Goal: Information Seeking & Learning: Learn about a topic

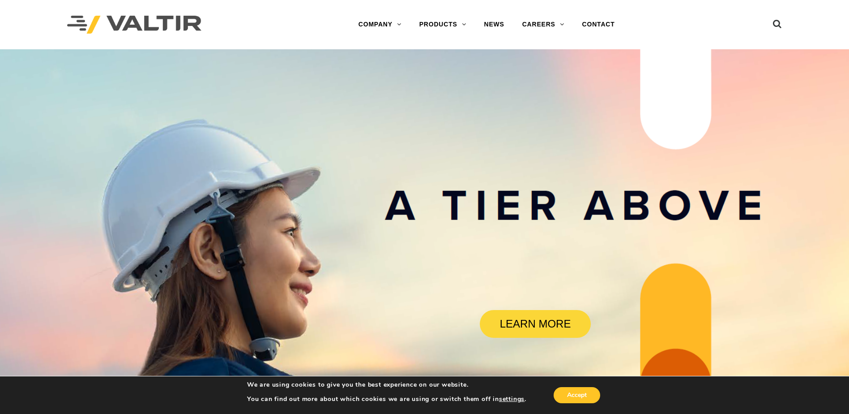
drag, startPoint x: 473, startPoint y: 85, endPoint x: 442, endPoint y: 56, distance: 42.1
click at [473, 85] on rs-slide "LEARN MORE" at bounding box center [424, 256] width 849 height 414
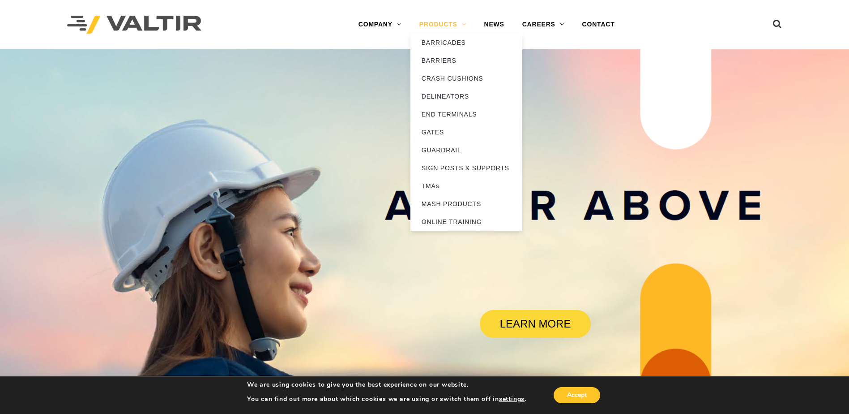
click at [442, 27] on link "PRODUCTS" at bounding box center [442, 25] width 65 height 18
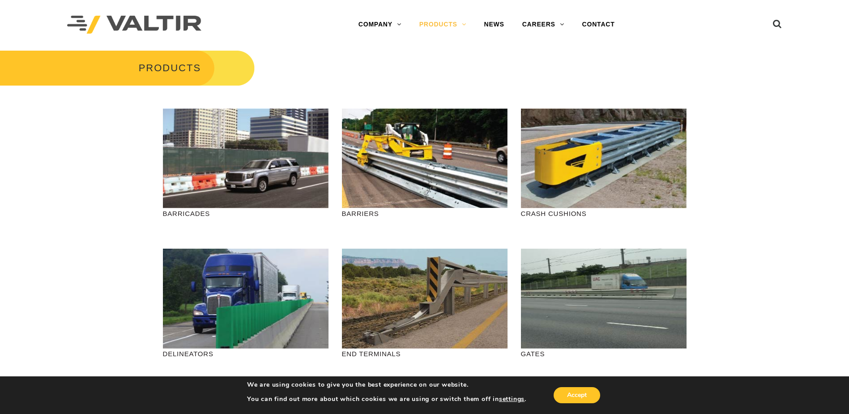
click at [772, 26] on ul at bounding box center [765, 25] width 34 height 16
click at [777, 21] on icon at bounding box center [777, 25] width 9 height 13
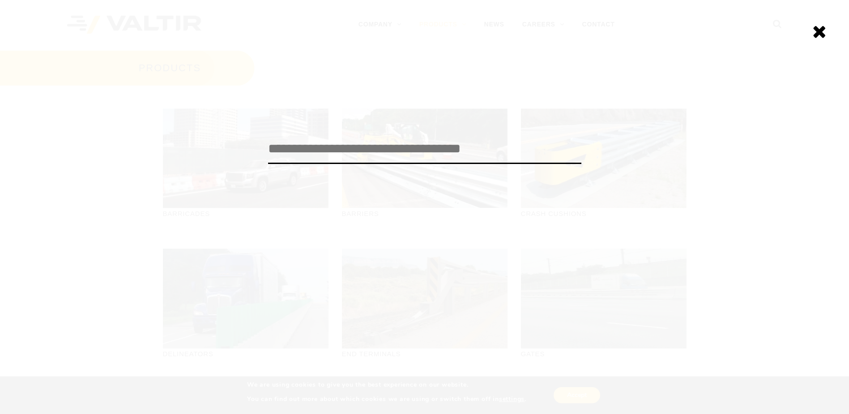
click at [302, 148] on input "search" at bounding box center [424, 149] width 313 height 30
click at [330, 158] on input "search" at bounding box center [424, 149] width 313 height 30
type input "**********"
click input "******" at bounding box center [0, 0] width 0 height 0
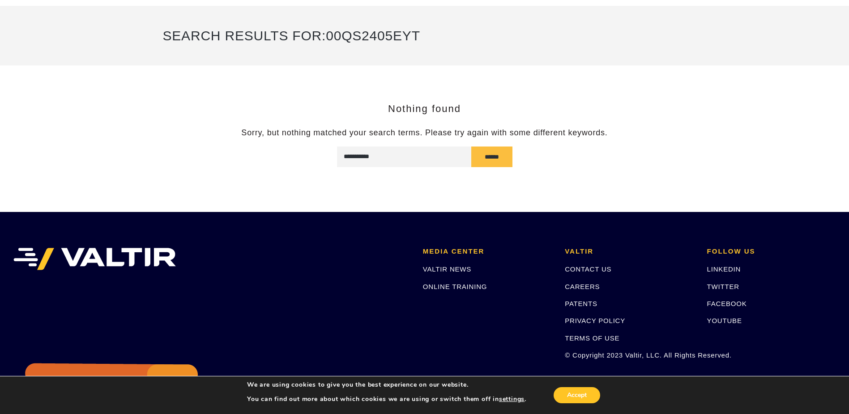
scroll to position [110, 0]
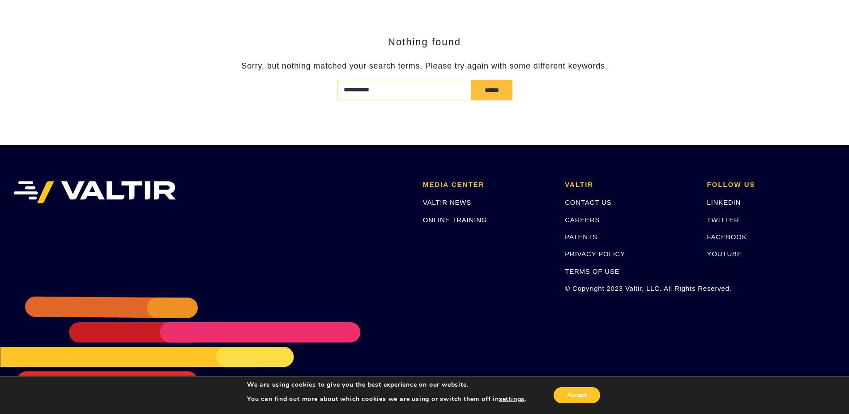
drag, startPoint x: 394, startPoint y: 82, endPoint x: 306, endPoint y: 85, distance: 88.2
click at [306, 85] on form "**********" at bounding box center [425, 90] width 524 height 21
click at [440, 196] on li "MEDIA CENTER VALTIR NEWS ONLINE TRAINING" at bounding box center [487, 237] width 142 height 112
click at [439, 201] on link "VALTIR NEWS" at bounding box center [447, 202] width 48 height 8
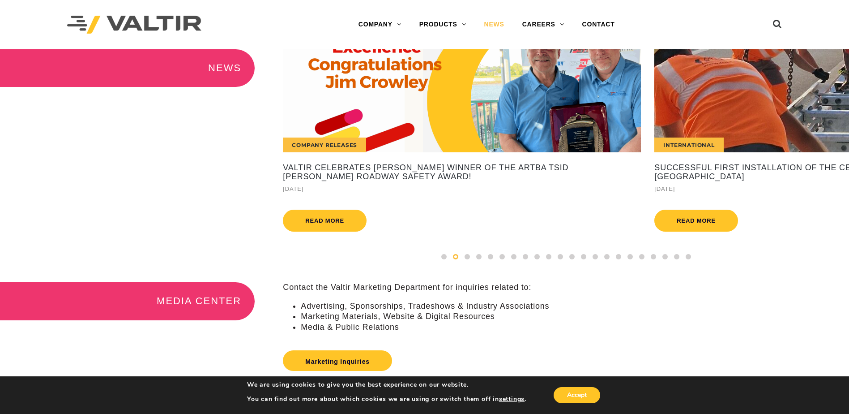
click at [694, 143] on div "International" at bounding box center [688, 144] width 69 height 15
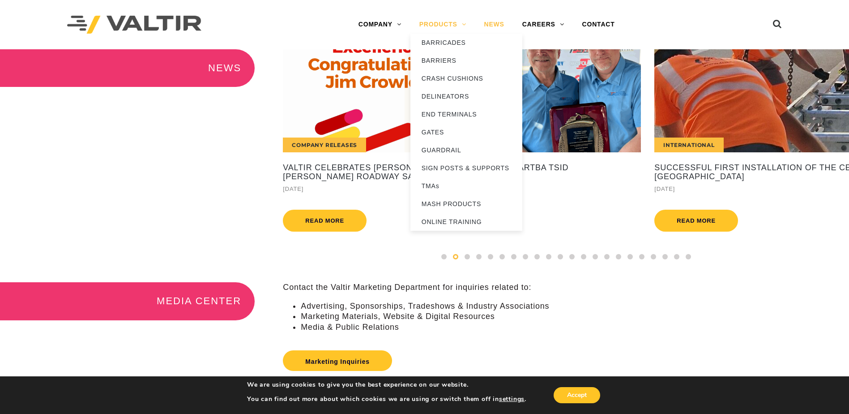
click at [450, 20] on link "PRODUCTS" at bounding box center [442, 25] width 65 height 18
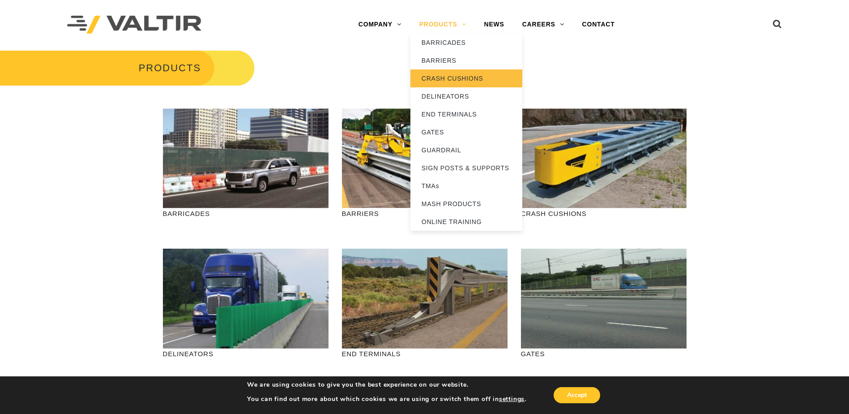
click at [449, 76] on link "CRASH CUSHIONS" at bounding box center [466, 78] width 112 height 18
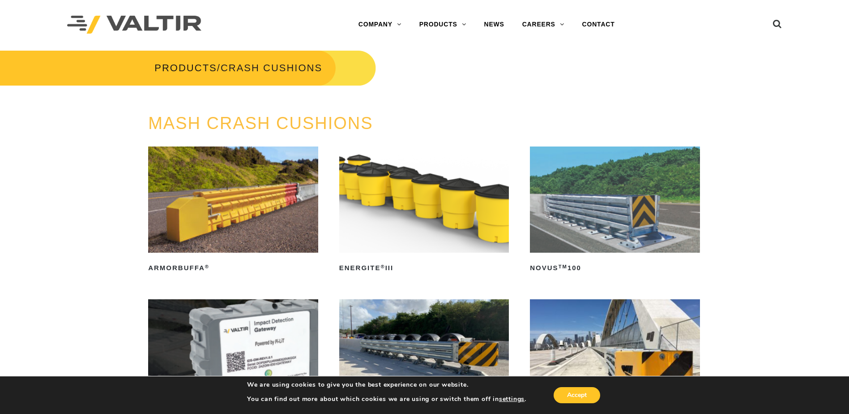
drag, startPoint x: 0, startPoint y: 0, endPoint x: 632, endPoint y: 127, distance: 645.0
click at [632, 127] on h3 "MASH CRASH CUSHIONS" at bounding box center [424, 123] width 553 height 19
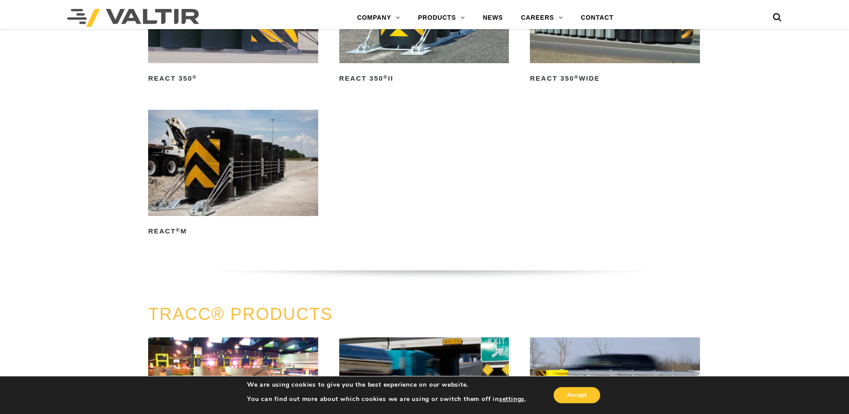
scroll to position [1298, 0]
